Goal: Task Accomplishment & Management: Manage account settings

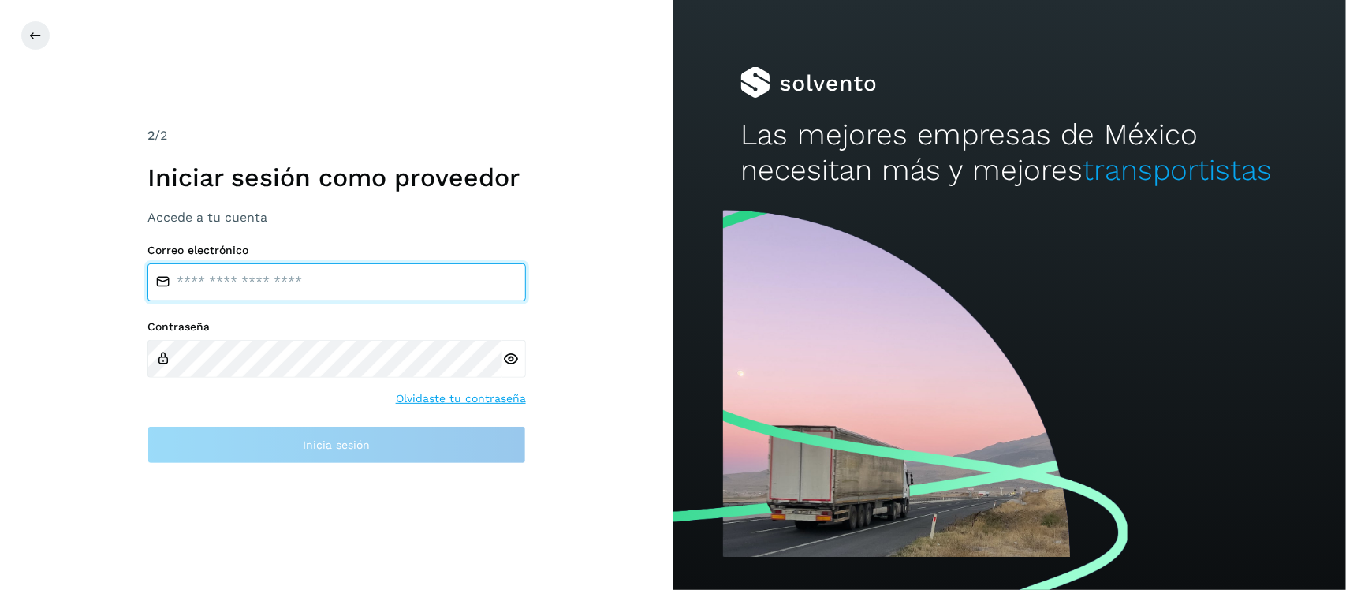
type input "**********"
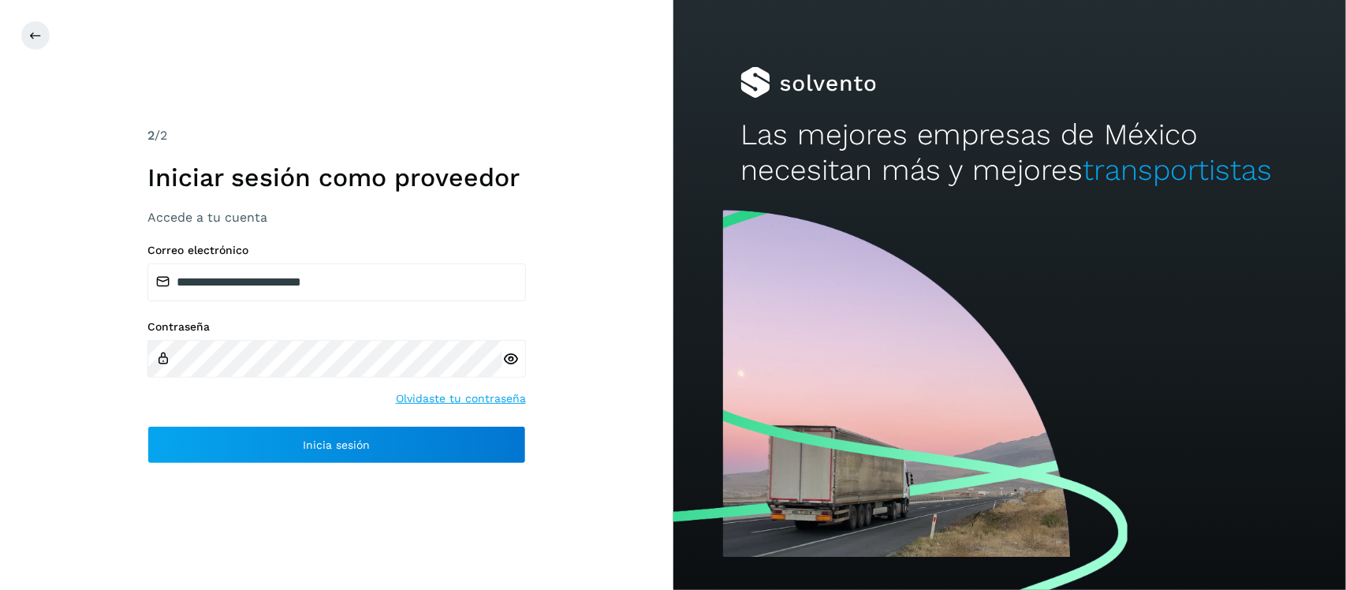
click at [510, 355] on icon at bounding box center [510, 359] width 17 height 17
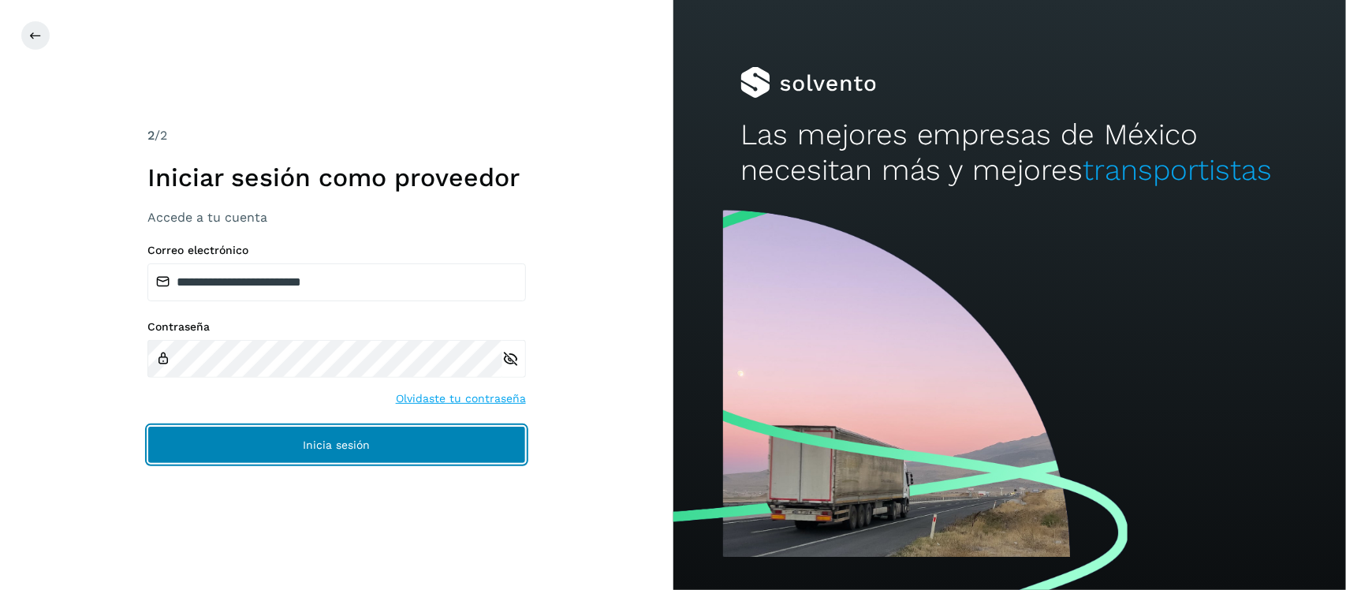
click at [368, 447] on span "Inicia sesión" at bounding box center [336, 444] width 67 height 11
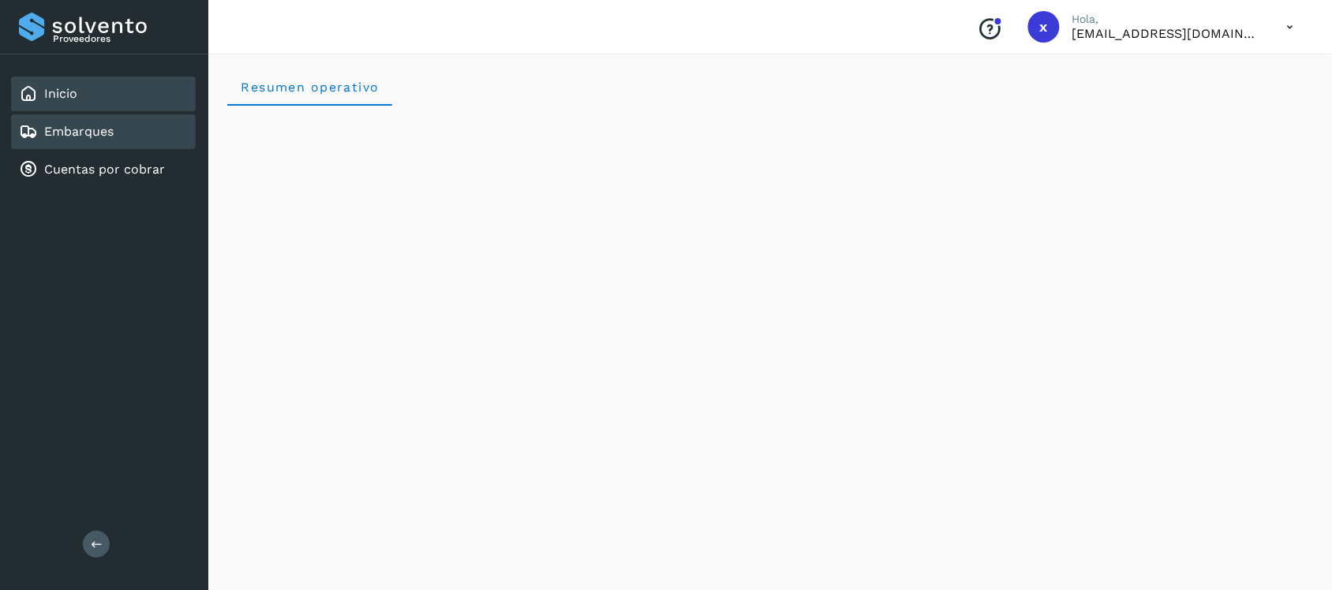
click at [92, 124] on link "Embarques" at bounding box center [78, 131] width 69 height 15
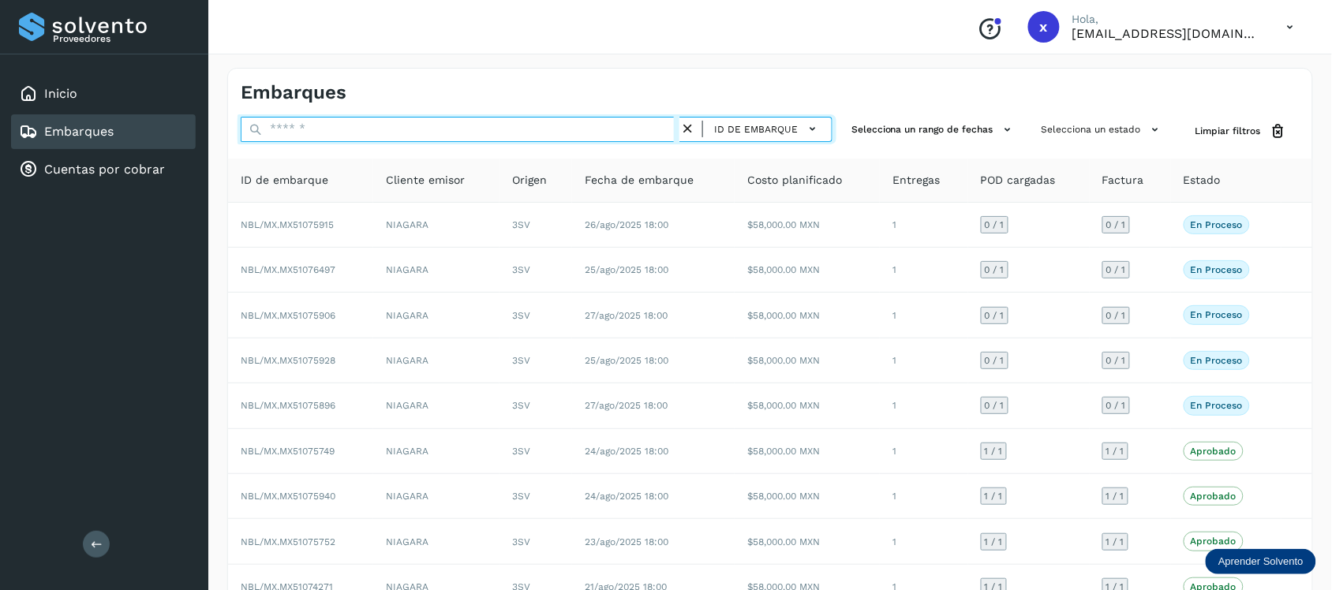
drag, startPoint x: 365, startPoint y: 133, endPoint x: 364, endPoint y: 123, distance: 9.6
click at [364, 132] on input "text" at bounding box center [460, 129] width 439 height 25
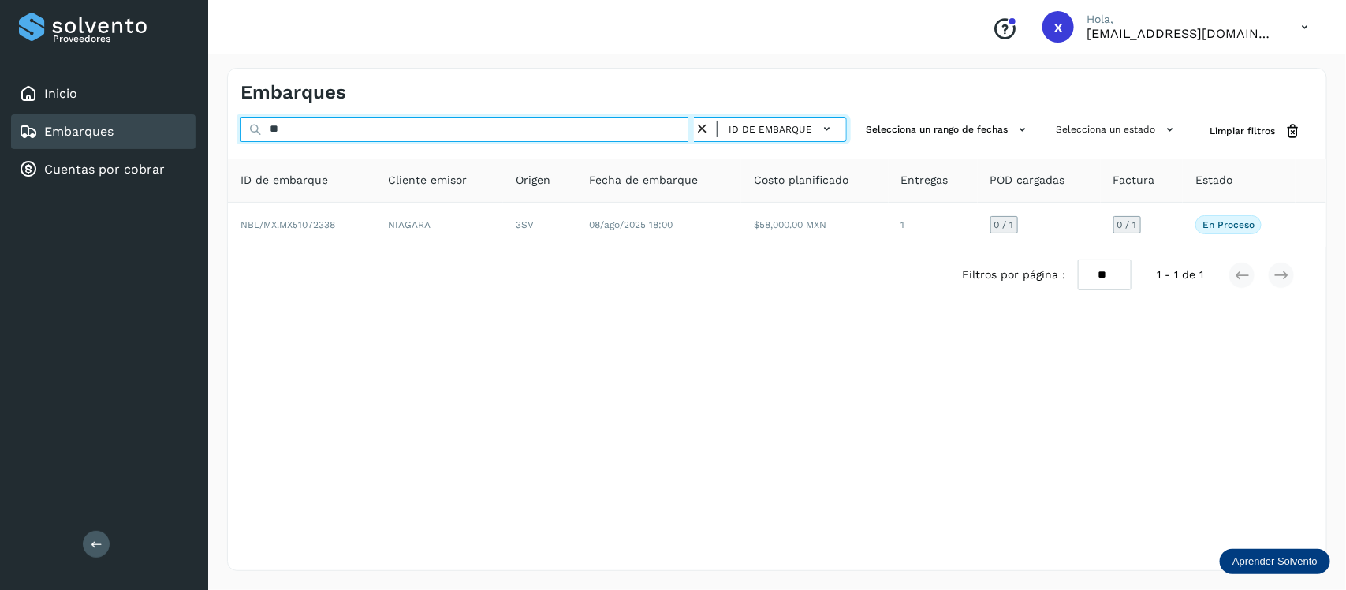
type input "*"
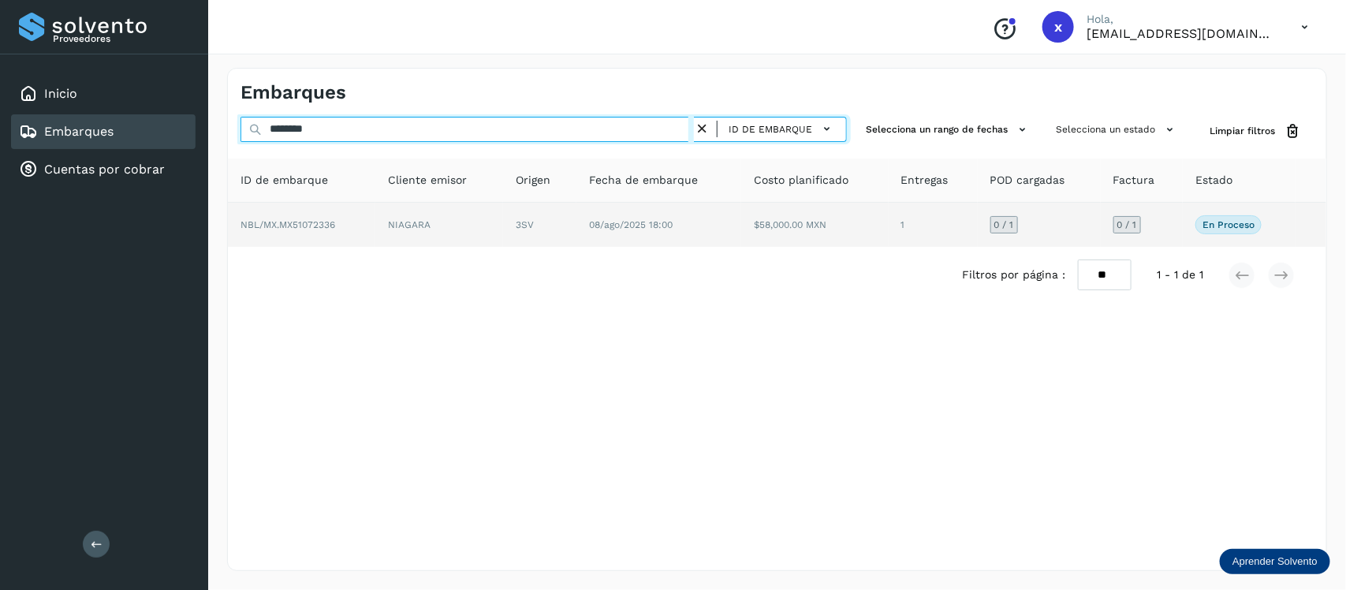
type input "********"
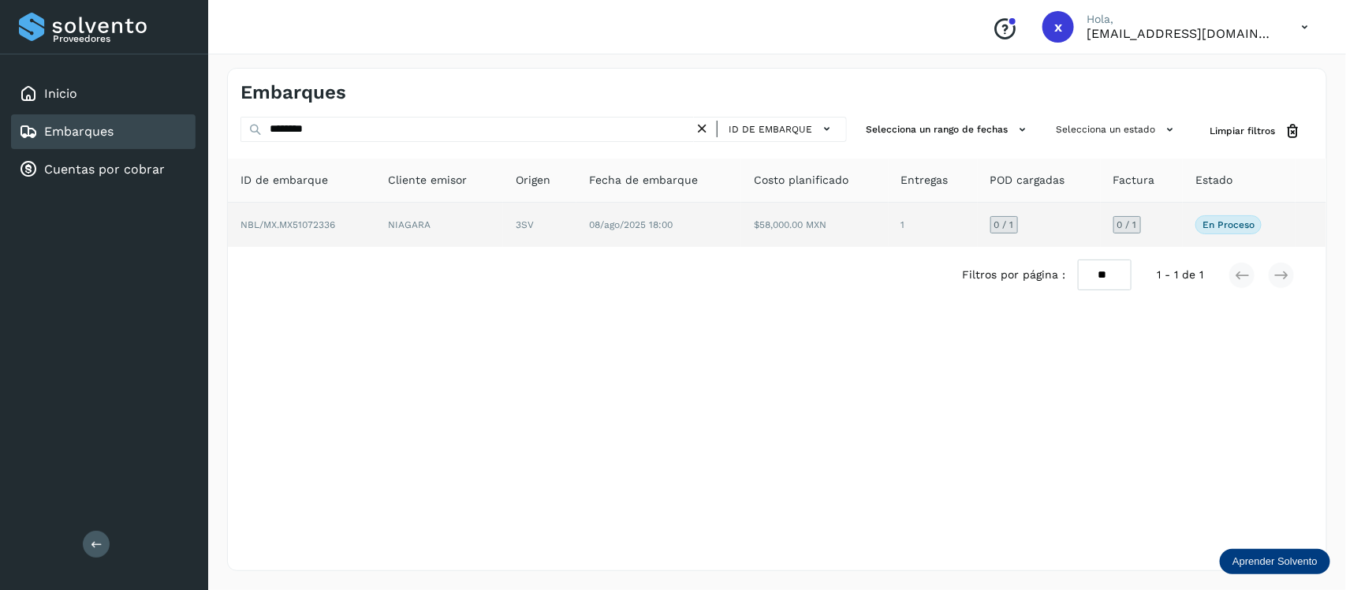
click at [375, 222] on td "NBL/MX.MX51072336" at bounding box center [439, 225] width 128 height 44
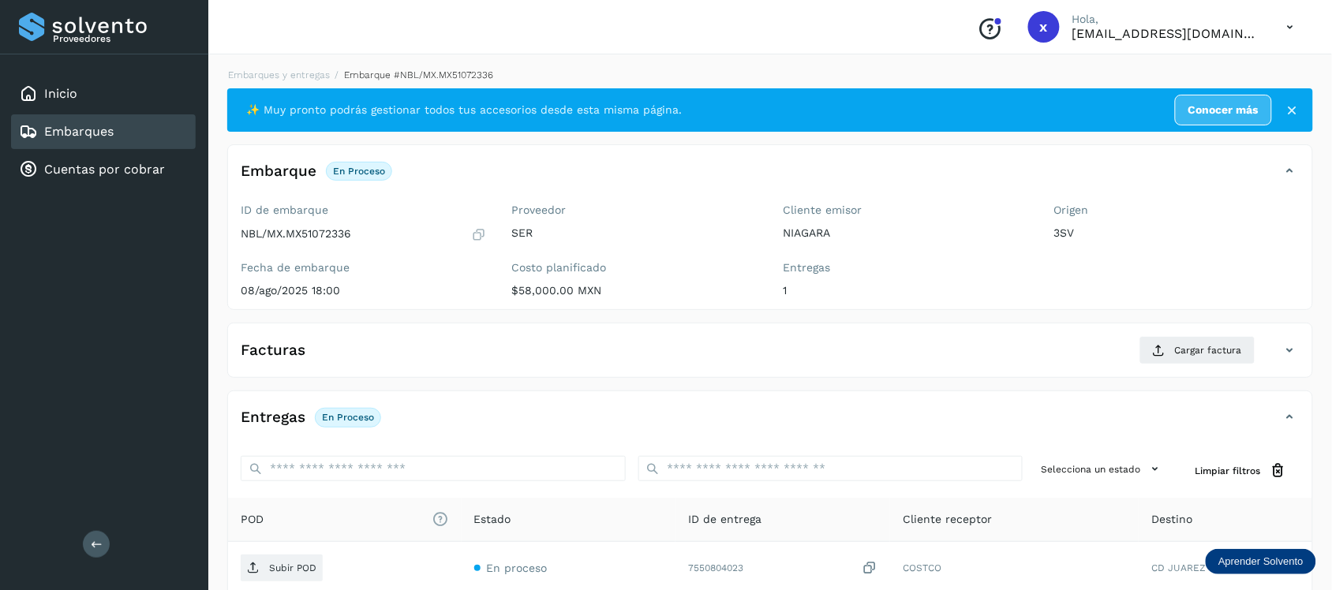
click at [99, 128] on link "Embarques" at bounding box center [78, 131] width 69 height 15
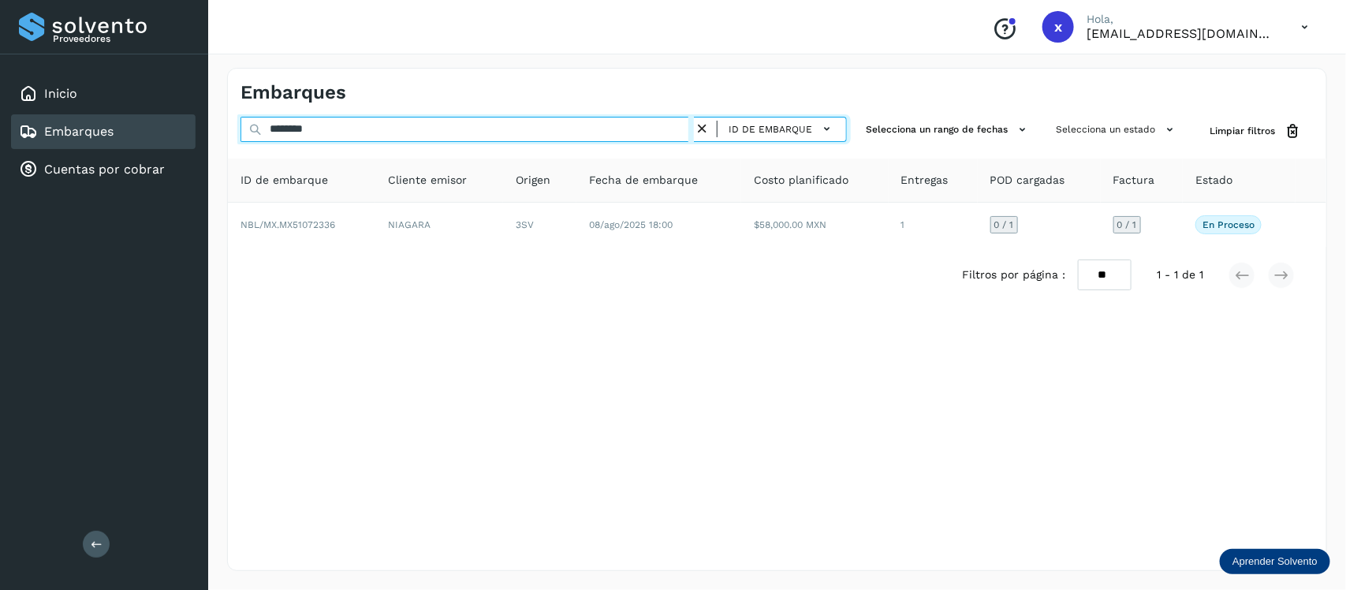
click at [344, 122] on input "********" at bounding box center [468, 129] width 454 height 25
type input "*"
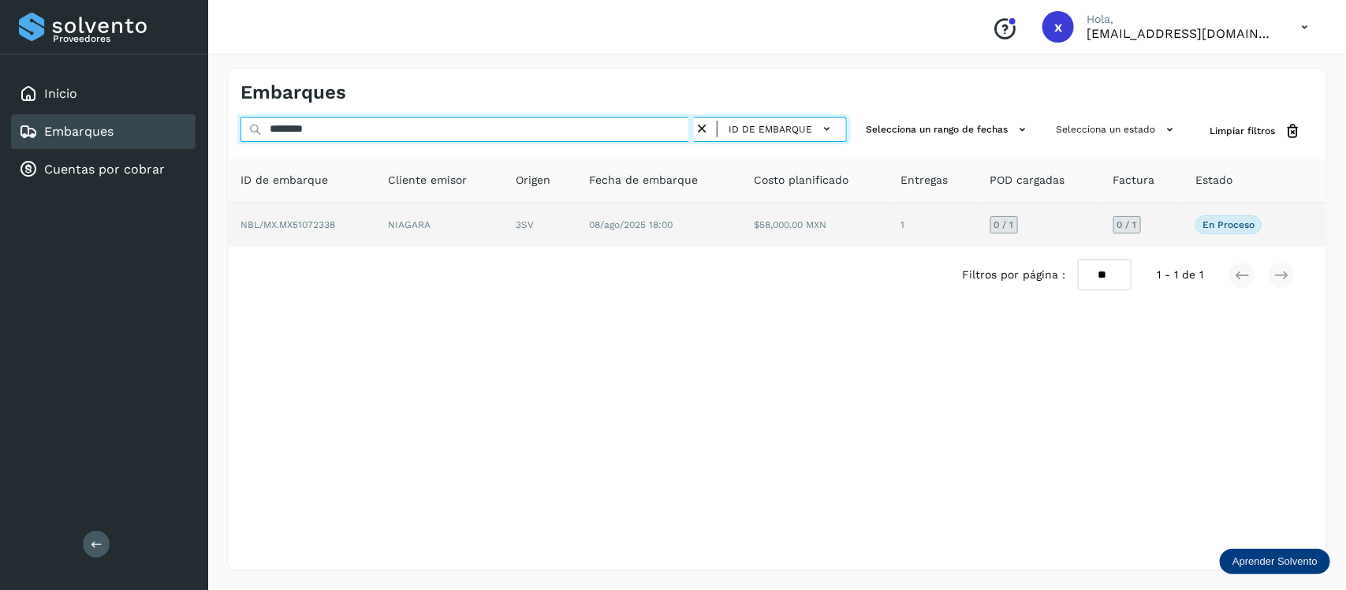
type input "********"
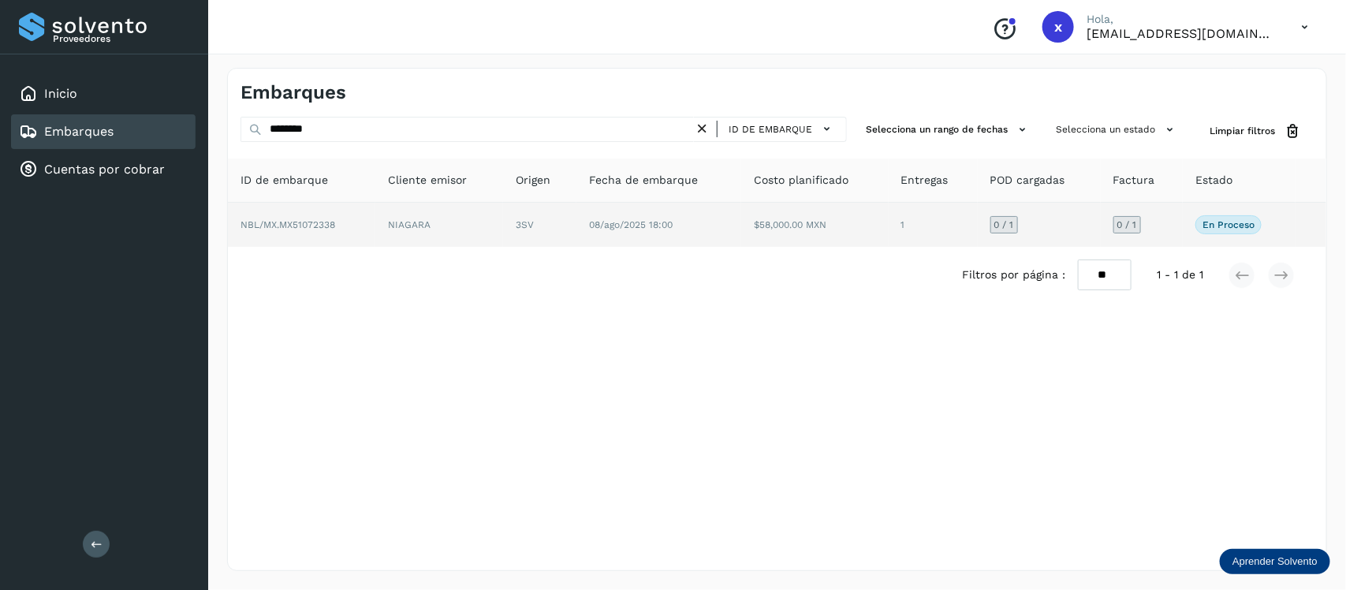
click at [300, 225] on span "NBL/MX.MX51072338" at bounding box center [288, 224] width 95 height 11
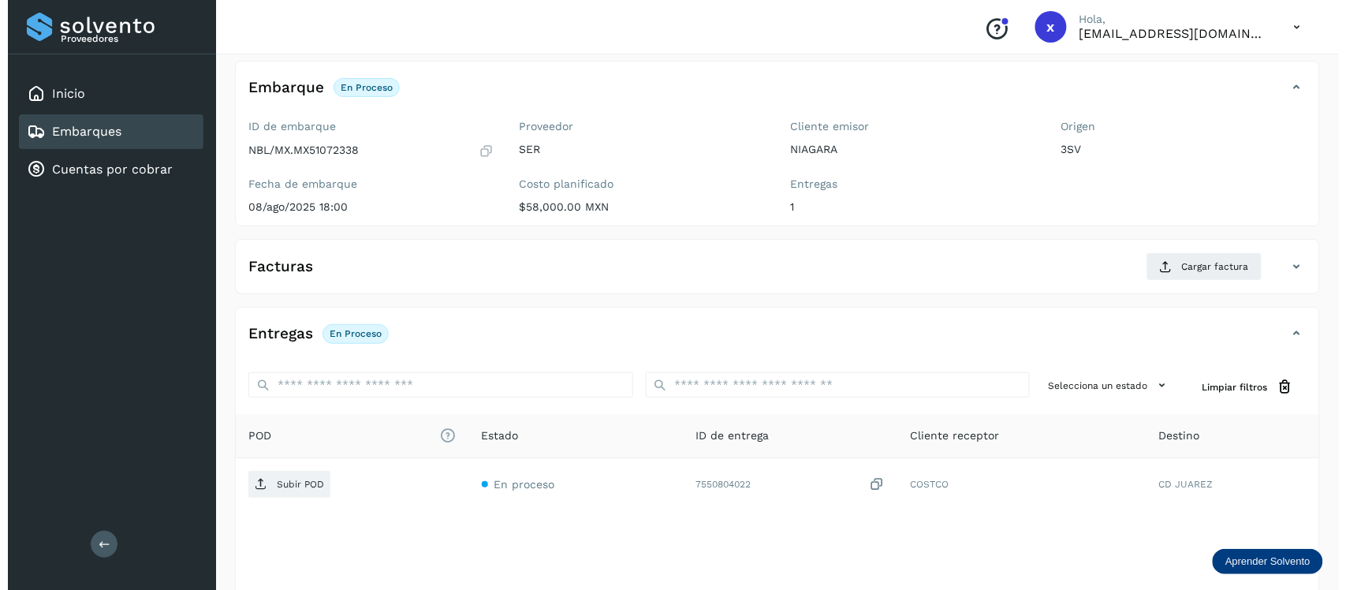
scroll to position [159, 0]
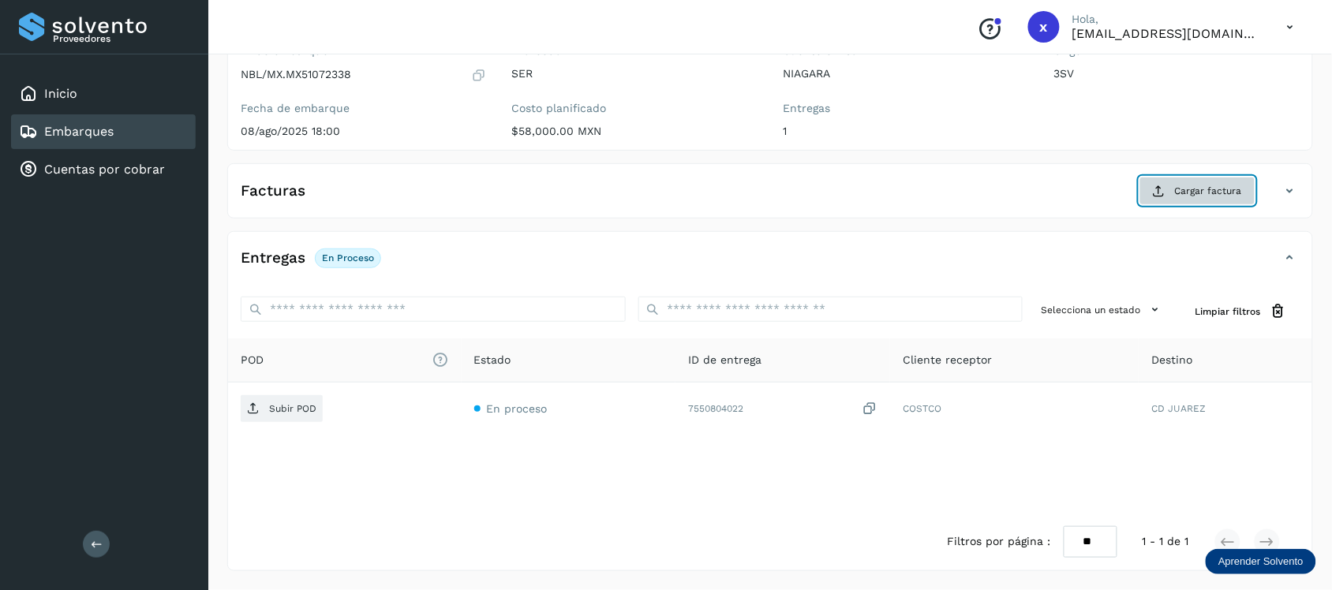
click at [1197, 197] on span "Cargar factura" at bounding box center [1208, 191] width 67 height 14
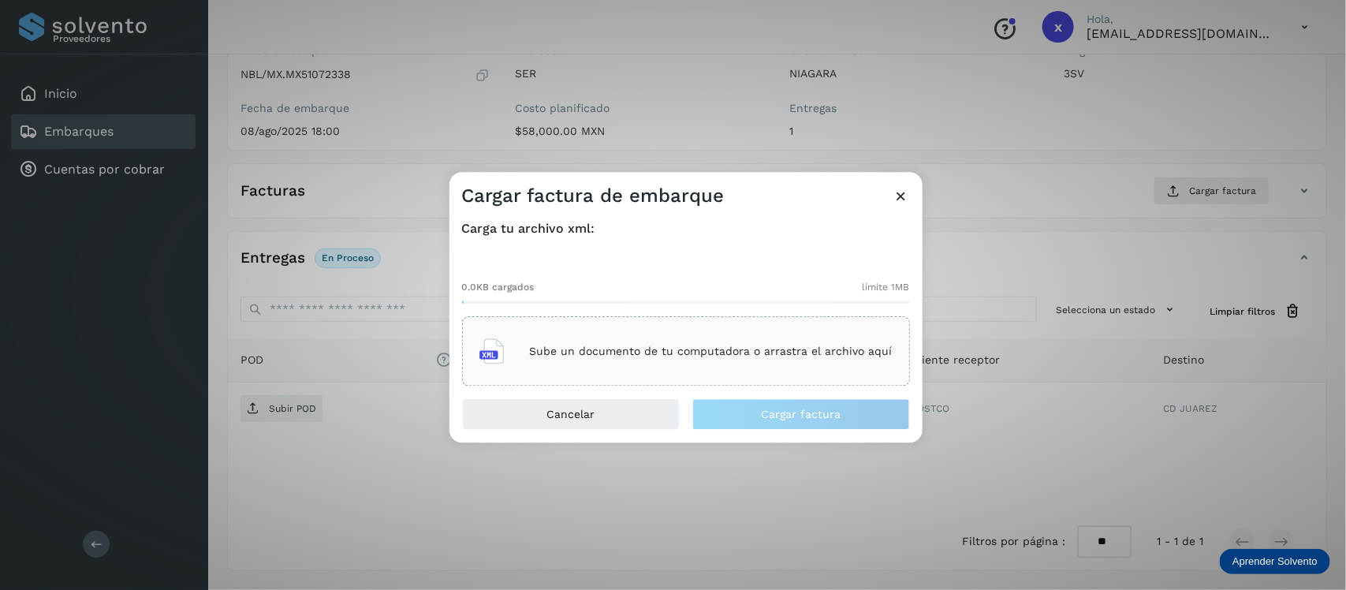
click at [724, 371] on div "Sube un documento de tu computadora o arrastra el archivo aquí" at bounding box center [686, 352] width 413 height 43
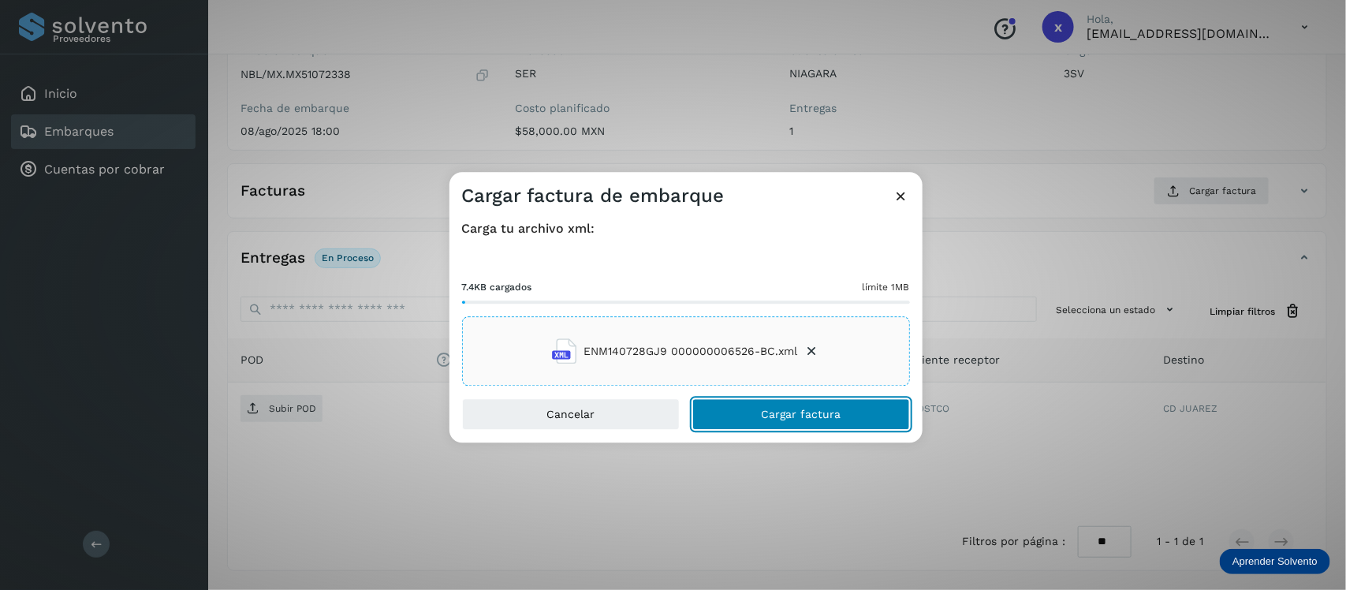
click at [806, 409] on span "Cargar factura" at bounding box center [801, 414] width 80 height 11
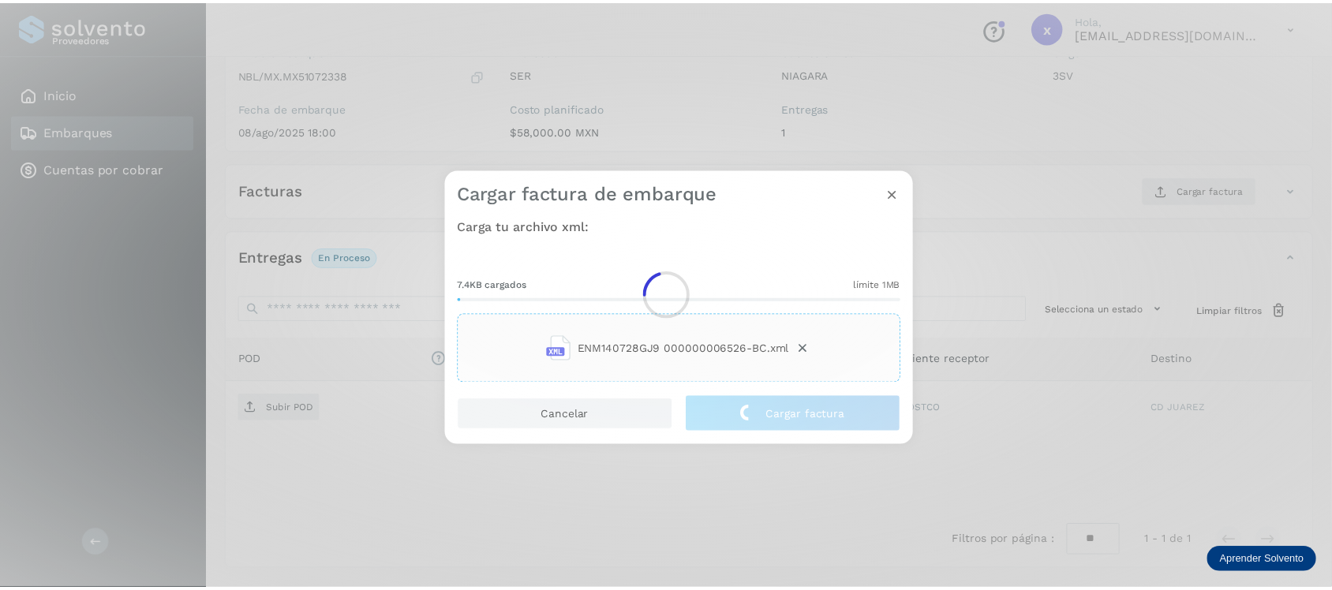
scroll to position [158, 0]
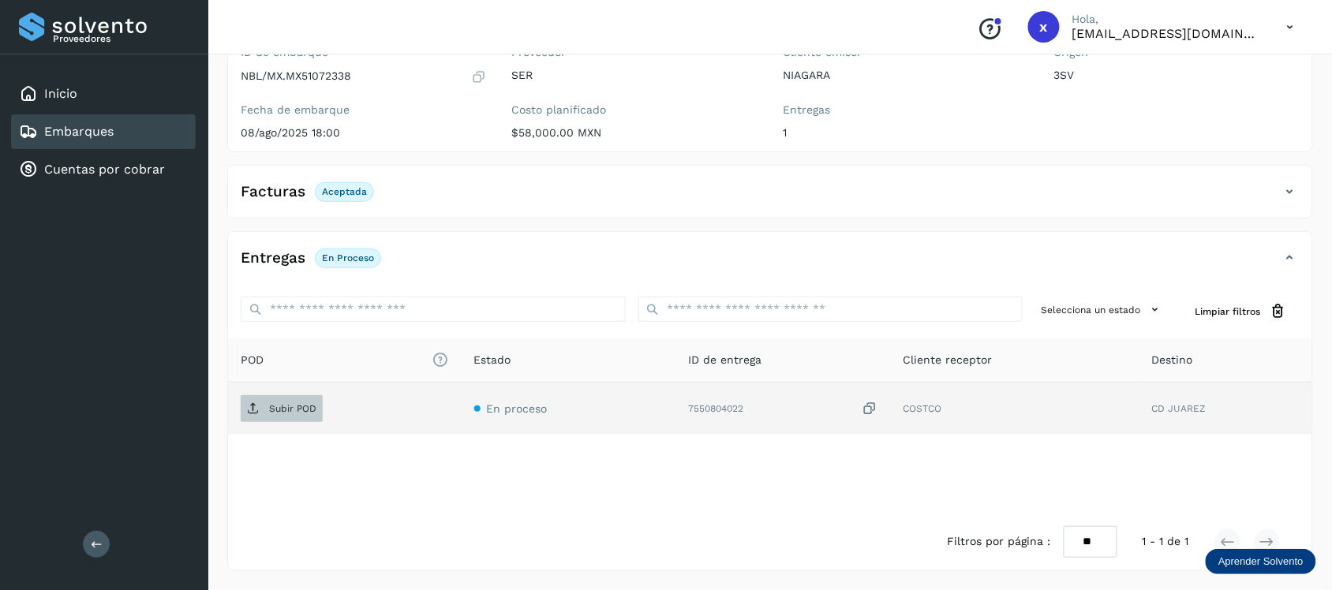
click at [292, 401] on span "Subir POD" at bounding box center [282, 408] width 82 height 25
click at [304, 411] on p "Subir POD" at bounding box center [292, 408] width 47 height 11
click at [109, 122] on div "Embarques" at bounding box center [66, 131] width 95 height 19
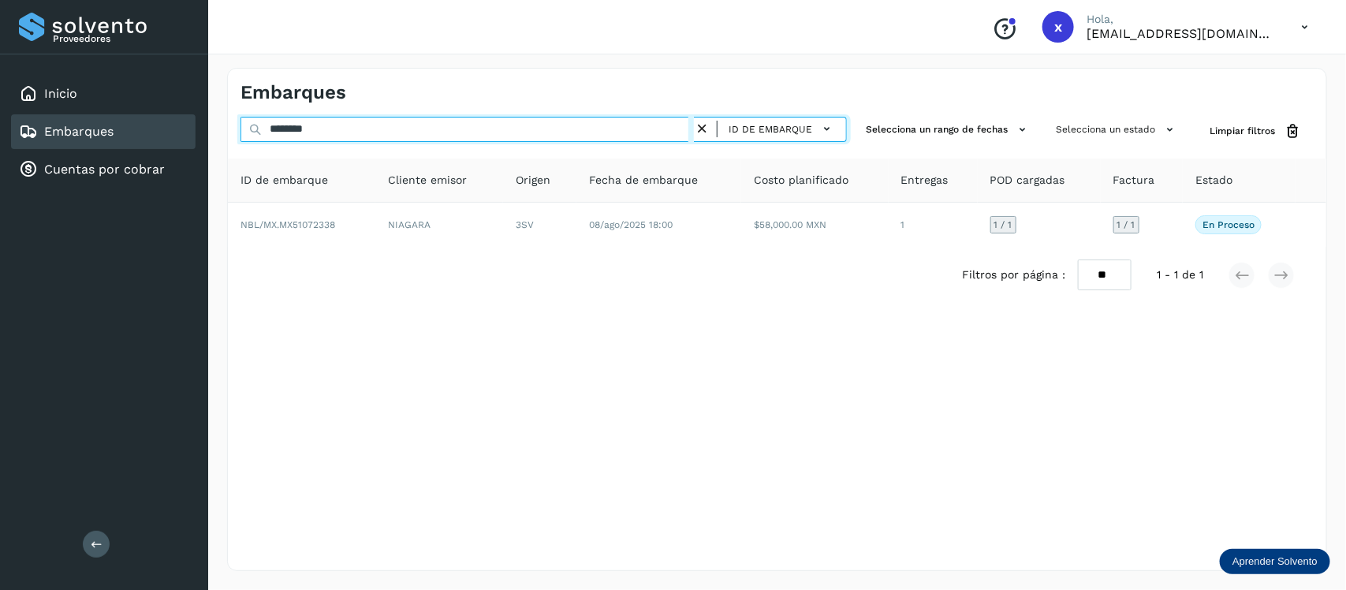
click at [345, 129] on input "********" at bounding box center [468, 129] width 454 height 25
type input "*"
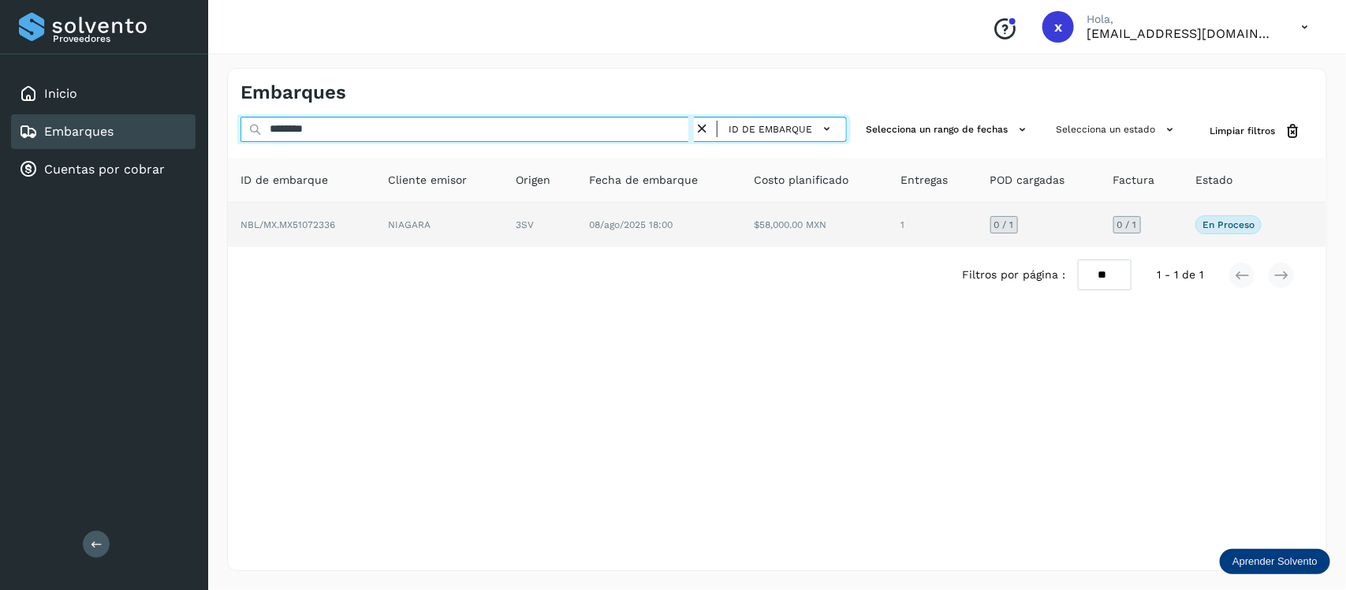
type input "********"
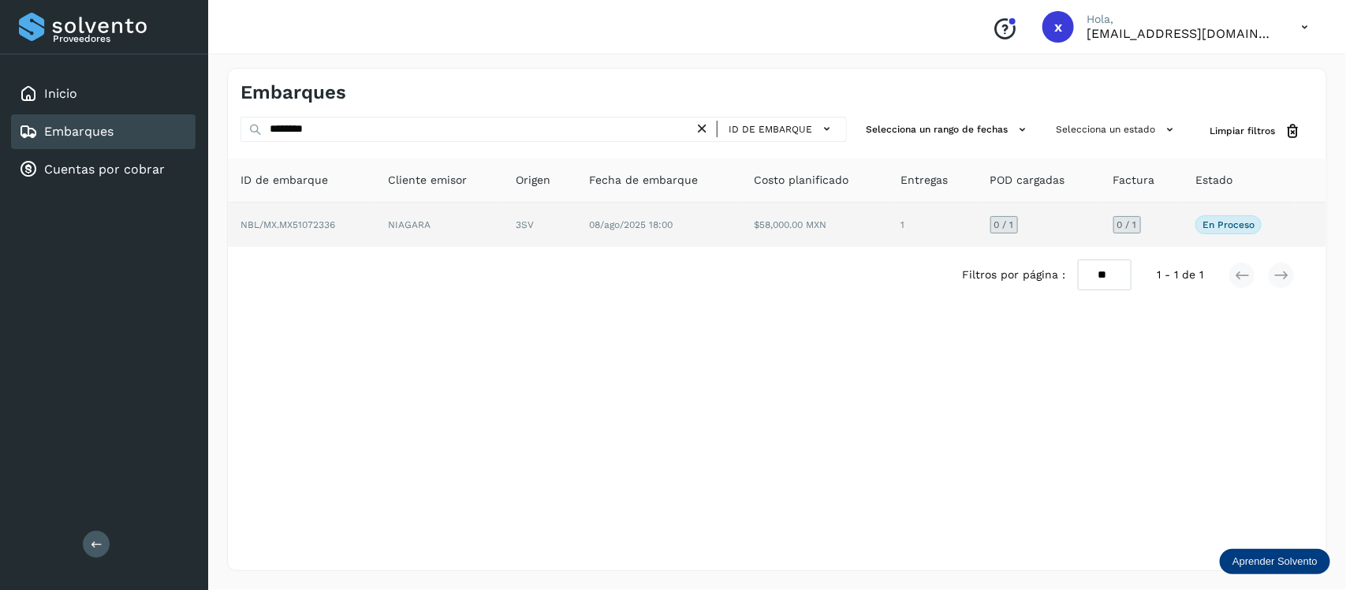
click at [321, 229] on span "NBL/MX.MX51072336" at bounding box center [288, 224] width 95 height 11
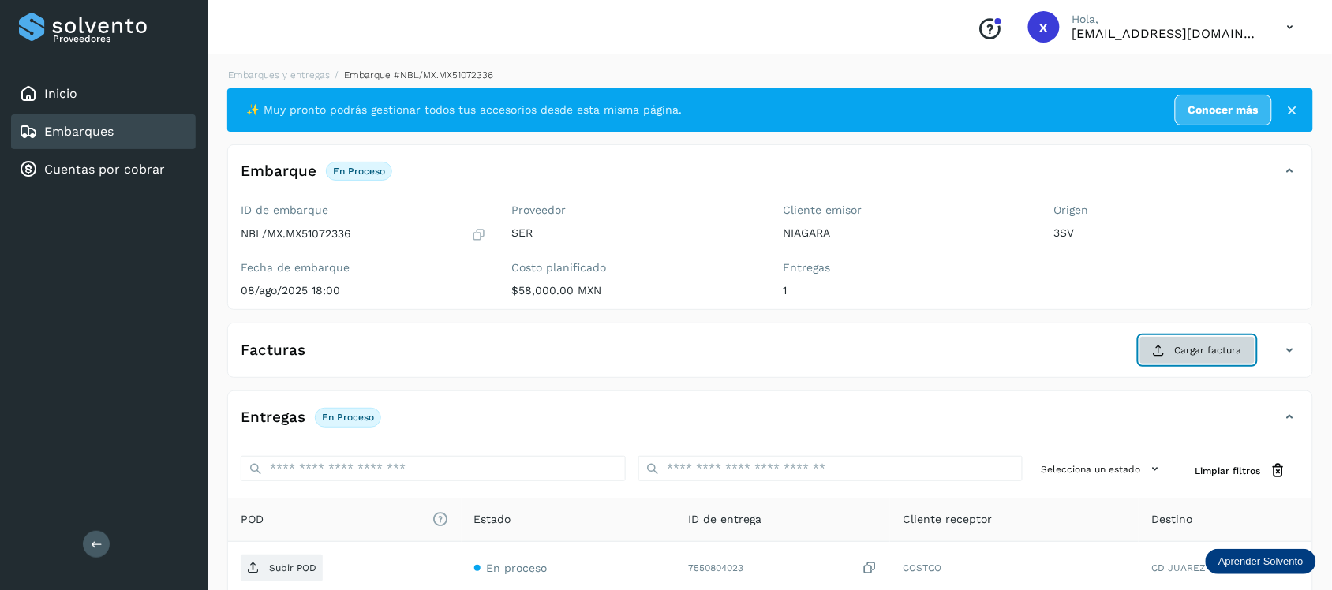
click at [1182, 353] on span "Cargar factura" at bounding box center [1208, 350] width 67 height 14
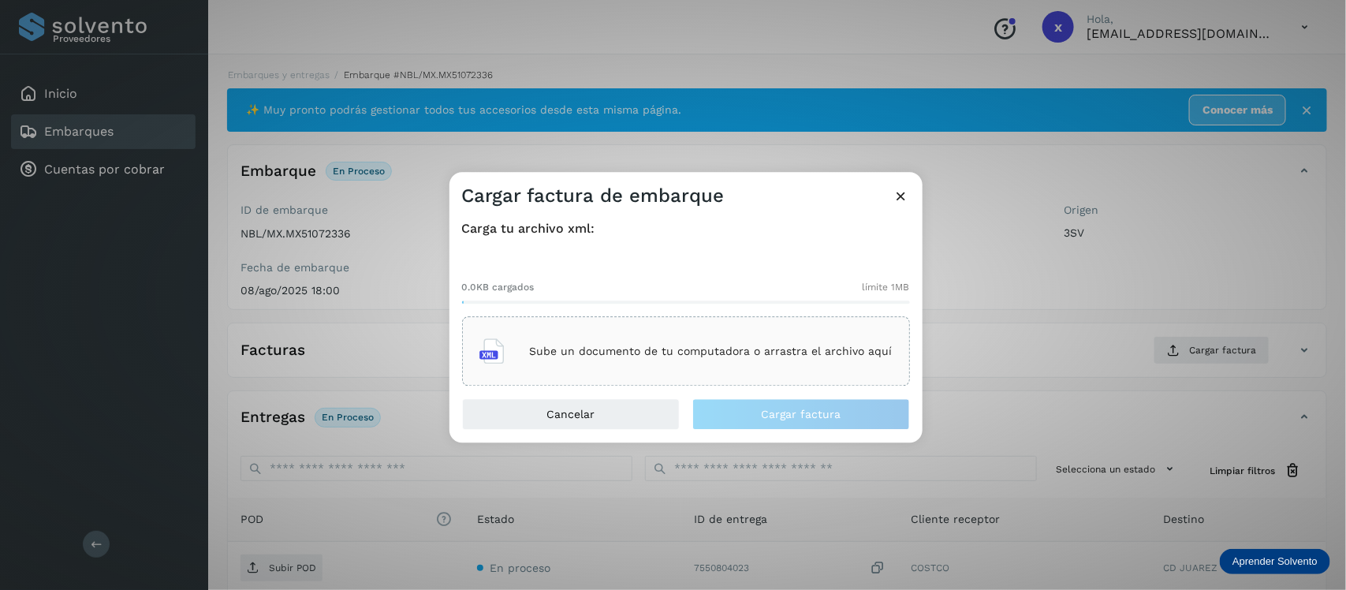
click at [704, 343] on div "Sube un documento de tu computadora o arrastra el archivo aquí" at bounding box center [686, 352] width 413 height 43
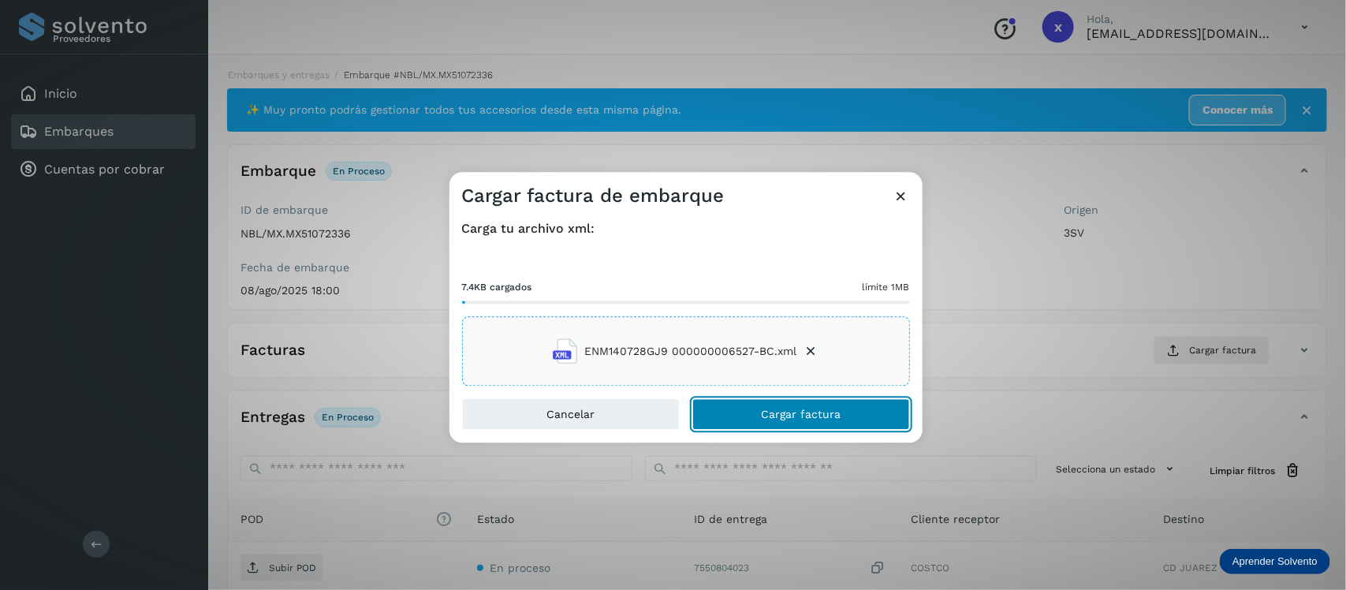
click at [791, 415] on span "Cargar factura" at bounding box center [801, 414] width 80 height 11
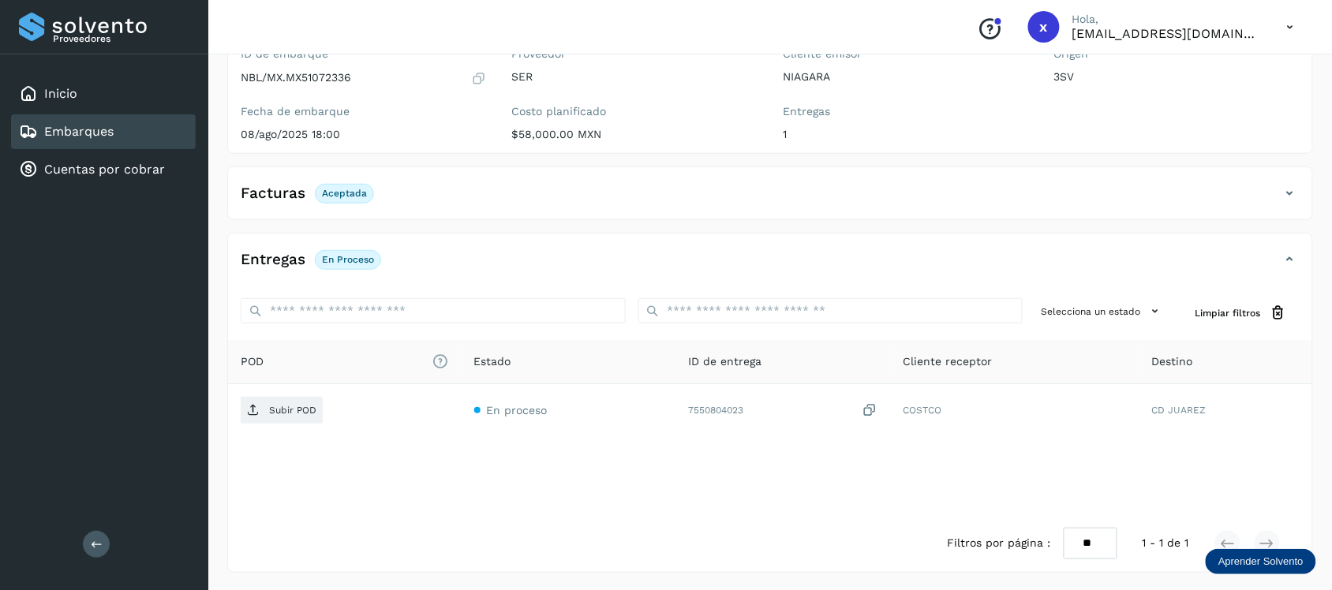
scroll to position [158, 0]
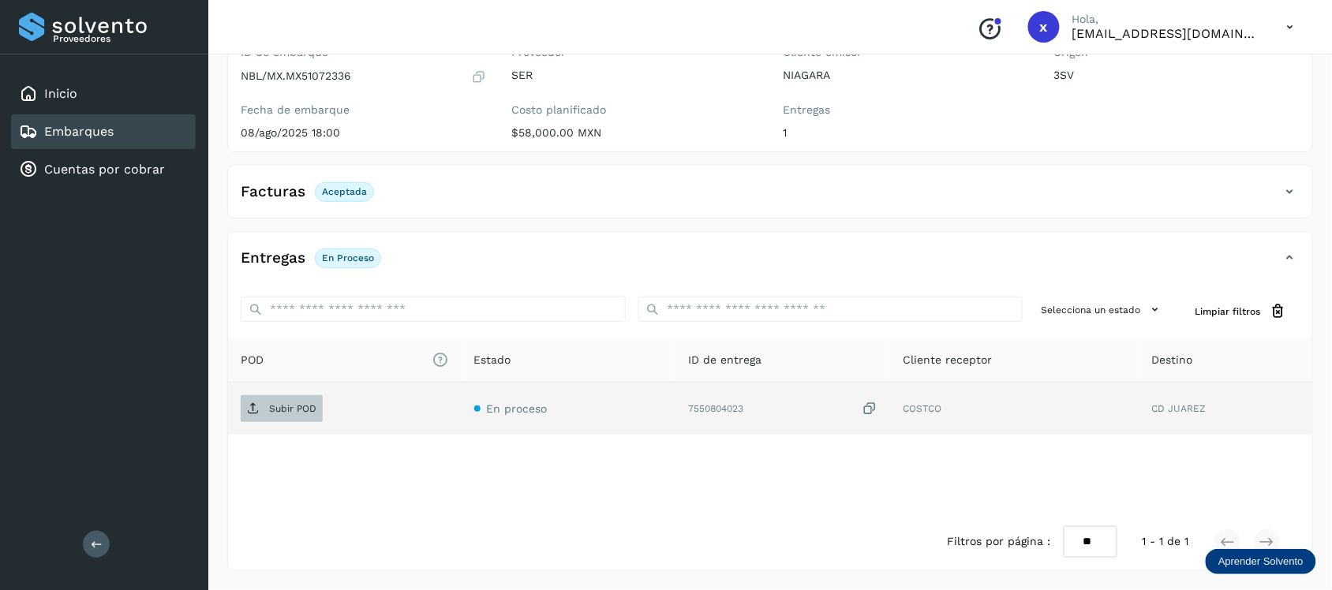
click at [301, 414] on p "Subir POD" at bounding box center [292, 408] width 47 height 11
